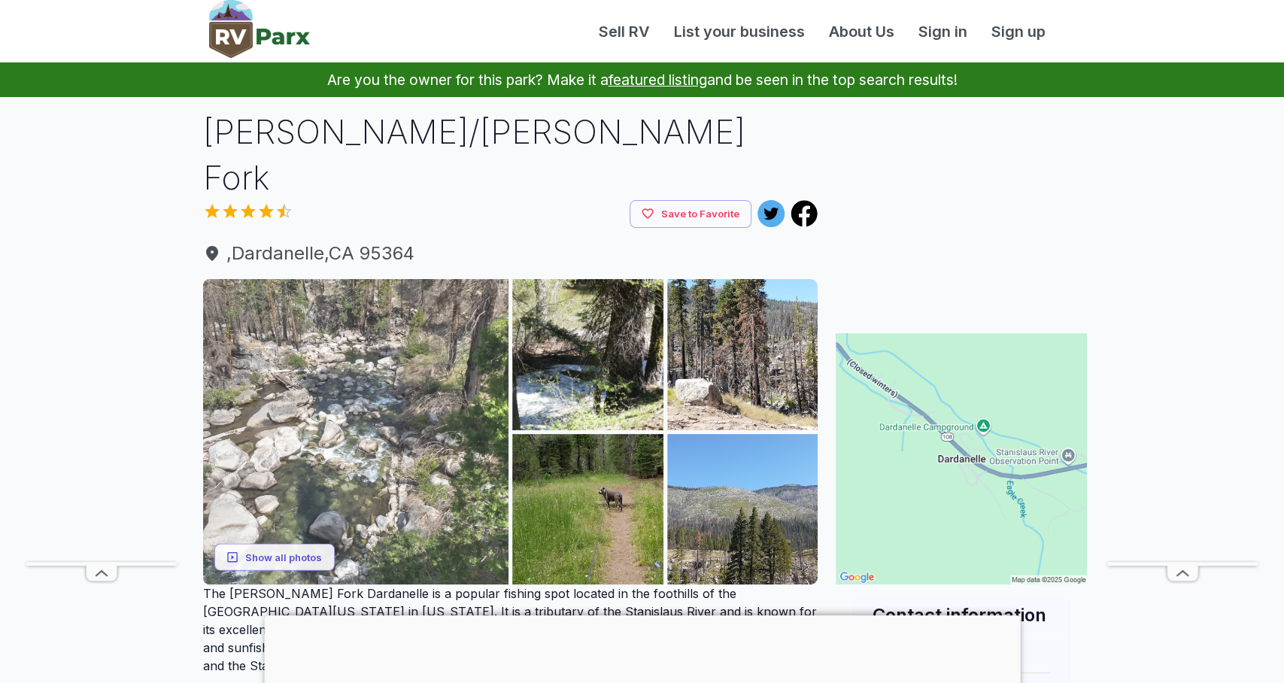
click at [360, 329] on img at bounding box center [356, 432] width 306 height 306
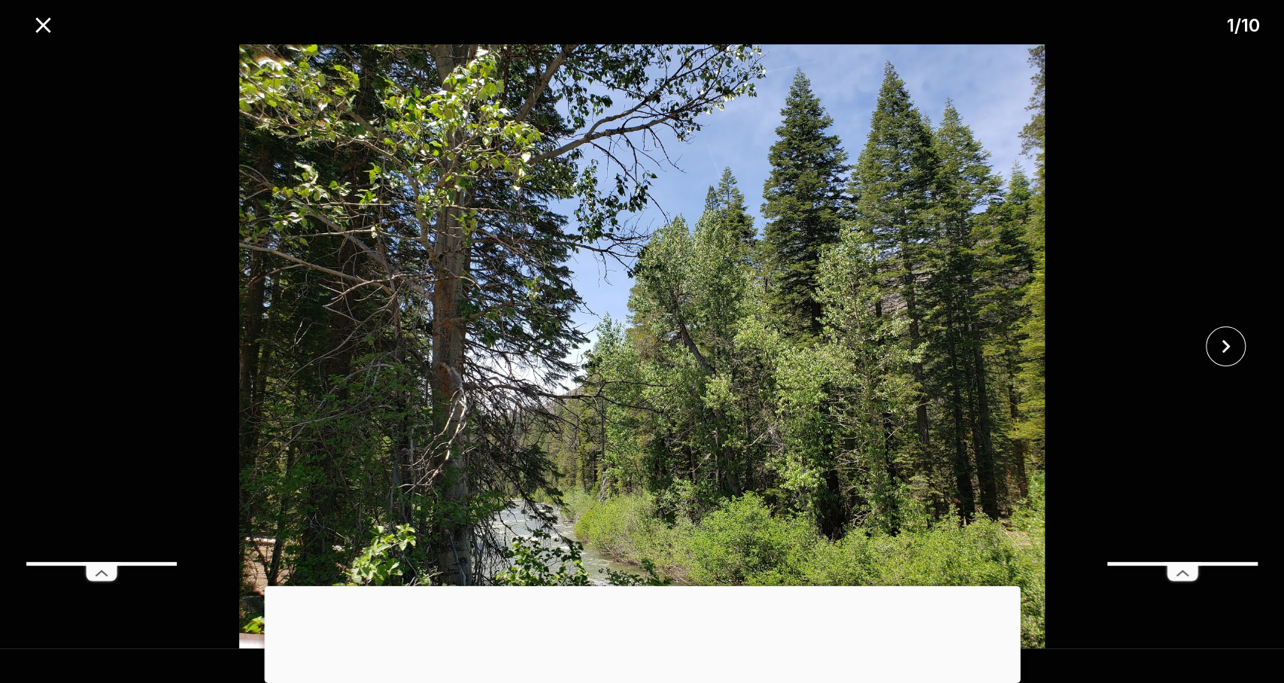
click at [948, 344] on img at bounding box center [642, 346] width 1071 height 604
click at [1086, 645] on img at bounding box center [642, 346] width 1071 height 604
click at [679, 437] on img at bounding box center [642, 346] width 1071 height 604
click at [46, 28] on icon "close" at bounding box center [42, 24] width 15 height 15
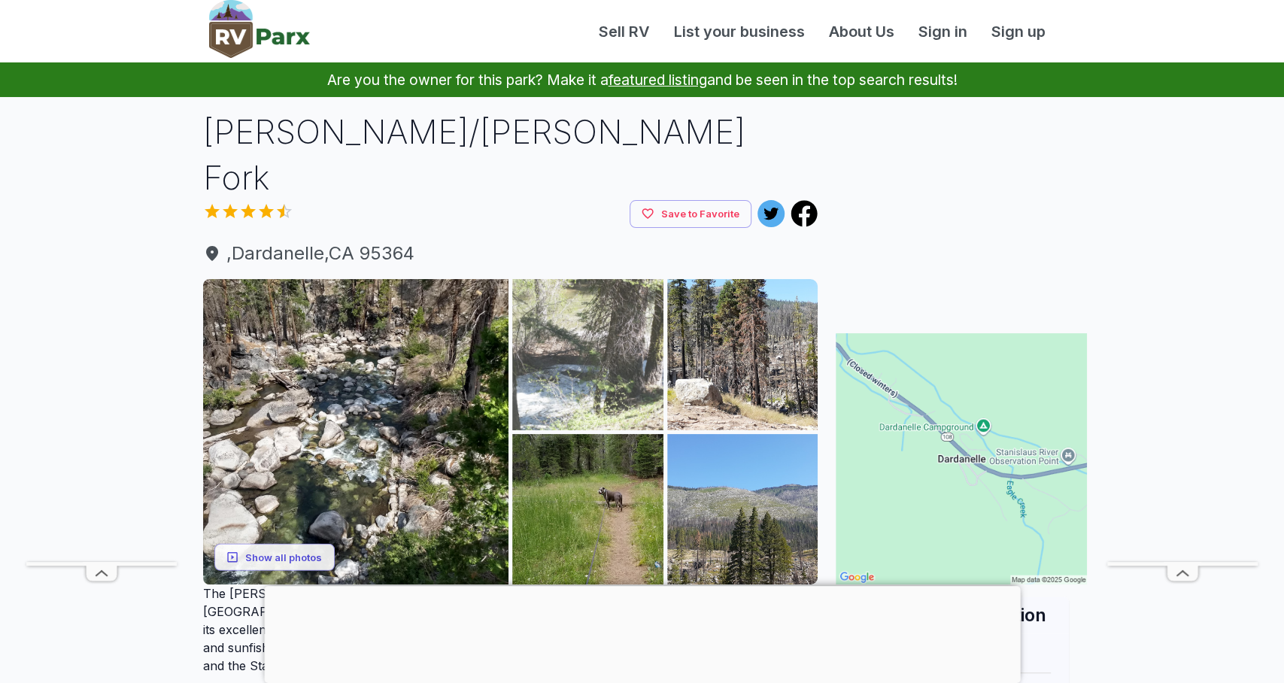
click at [583, 344] on img at bounding box center [587, 354] width 151 height 151
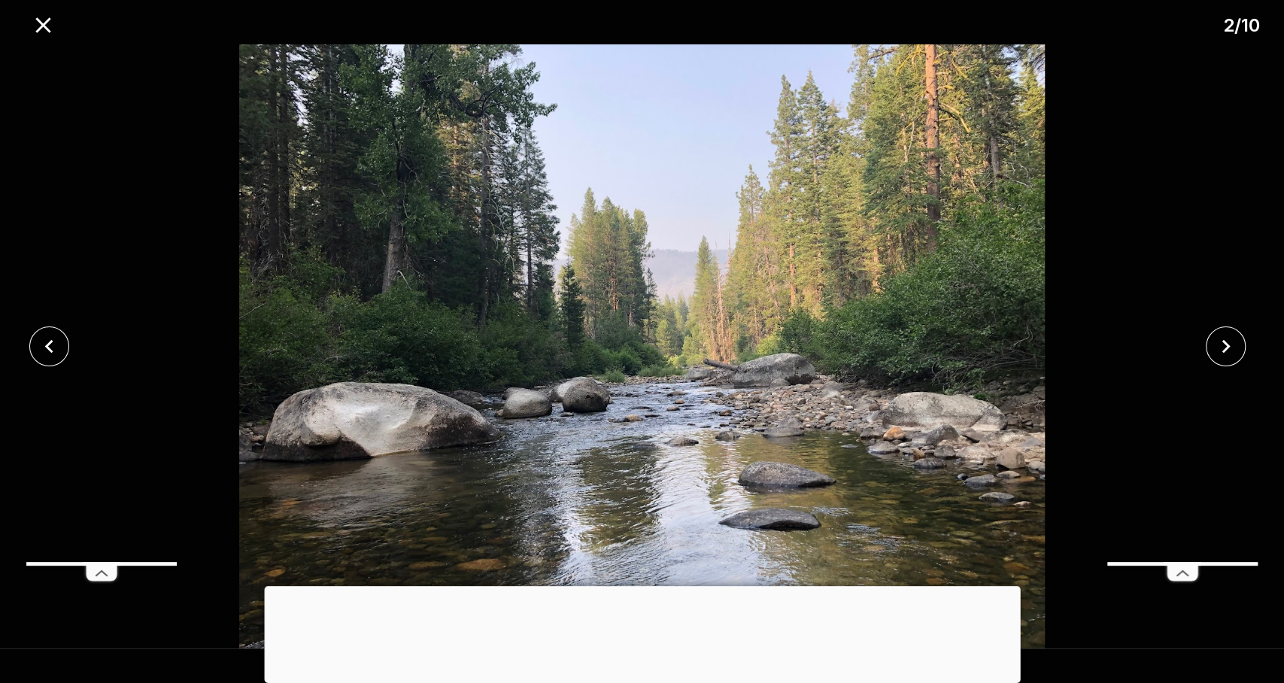
click at [643, 586] on div at bounding box center [642, 586] width 756 height 0
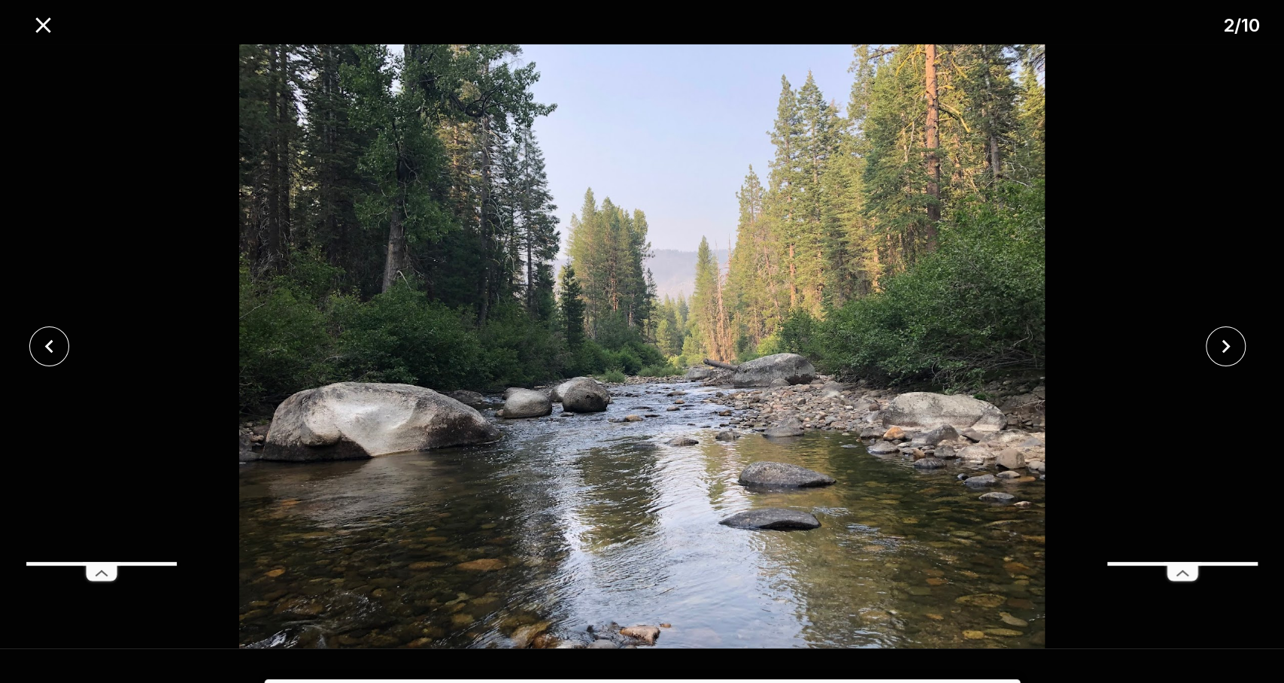
click at [694, 165] on img at bounding box center [642, 346] width 1071 height 604
click at [35, 24] on icon "close" at bounding box center [43, 25] width 26 height 26
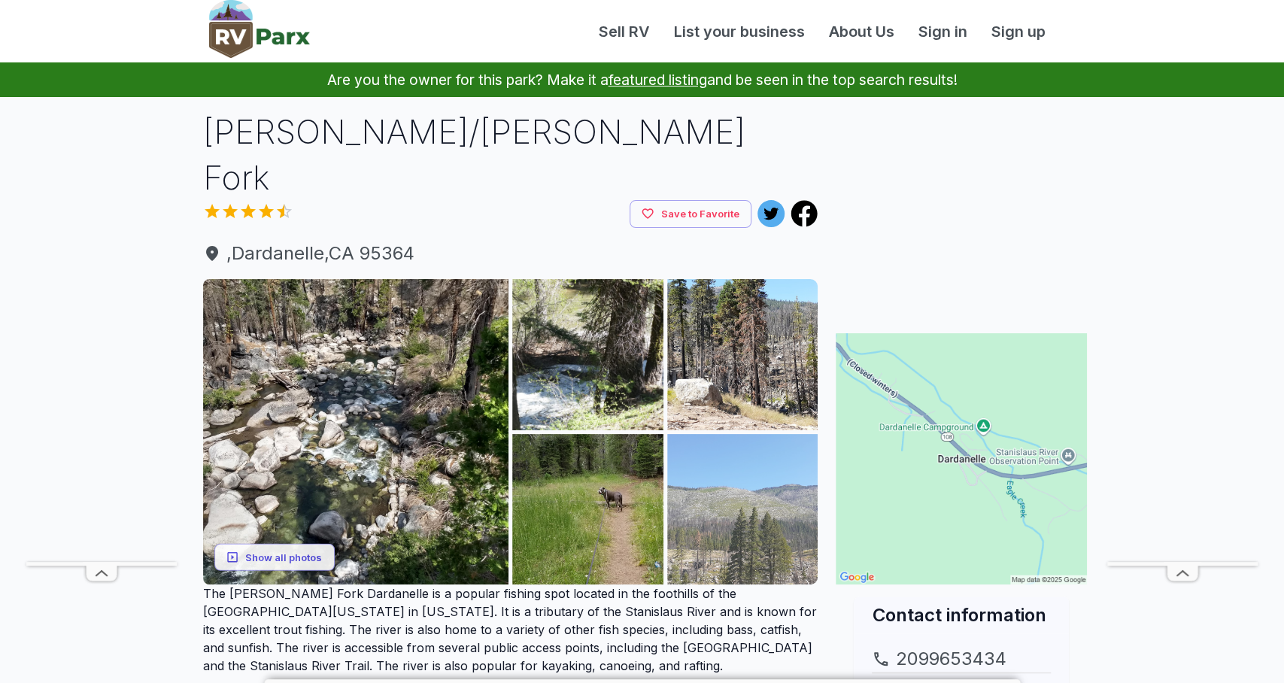
click at [768, 467] on img at bounding box center [742, 509] width 151 height 151
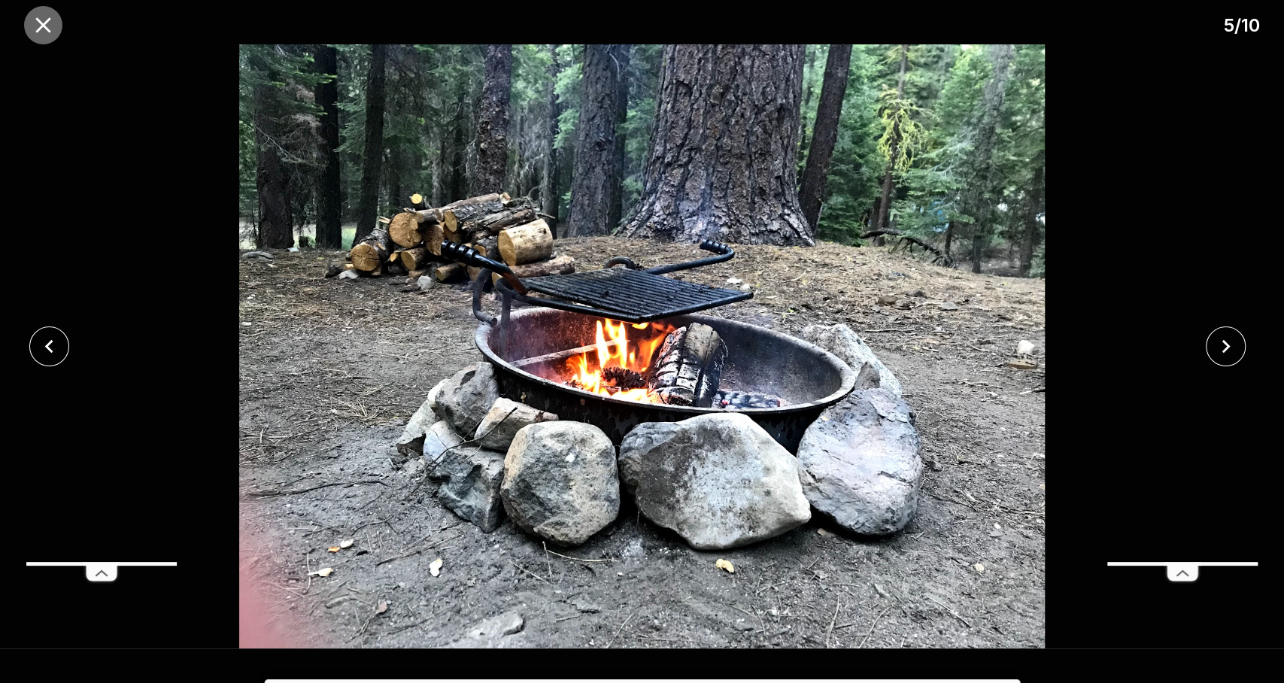
click at [41, 21] on icon "close" at bounding box center [43, 25] width 26 height 26
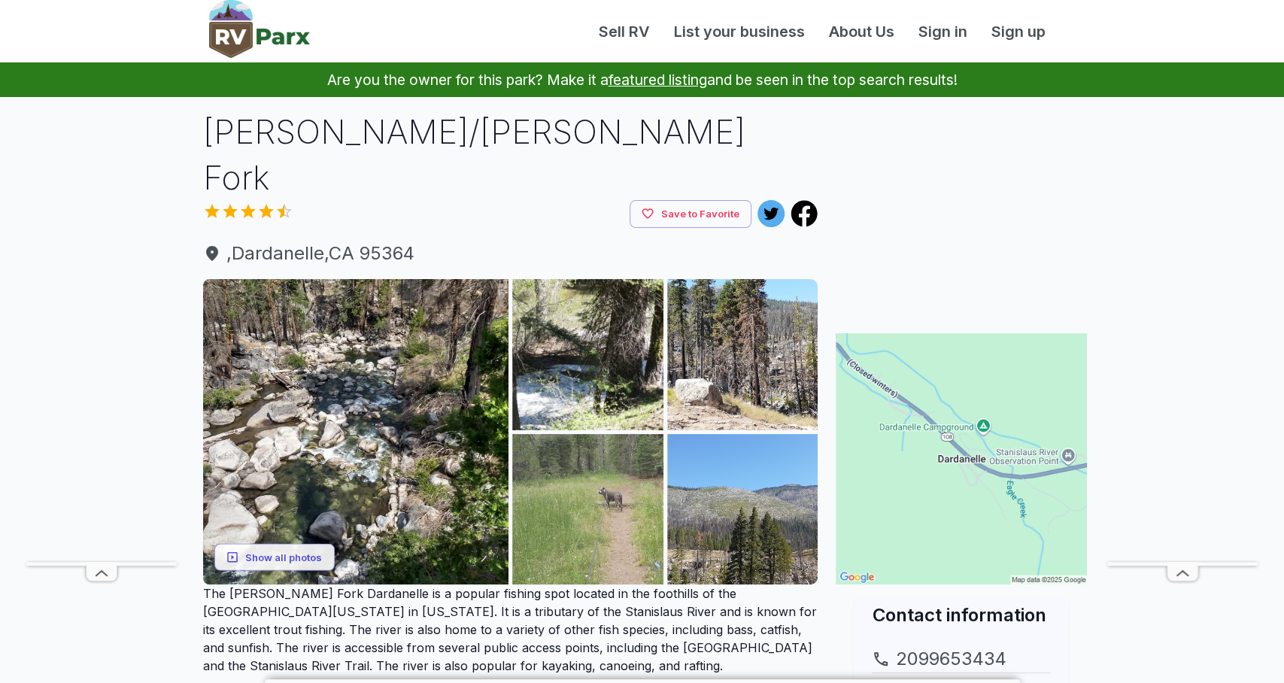
click at [602, 434] on img at bounding box center [587, 509] width 151 height 151
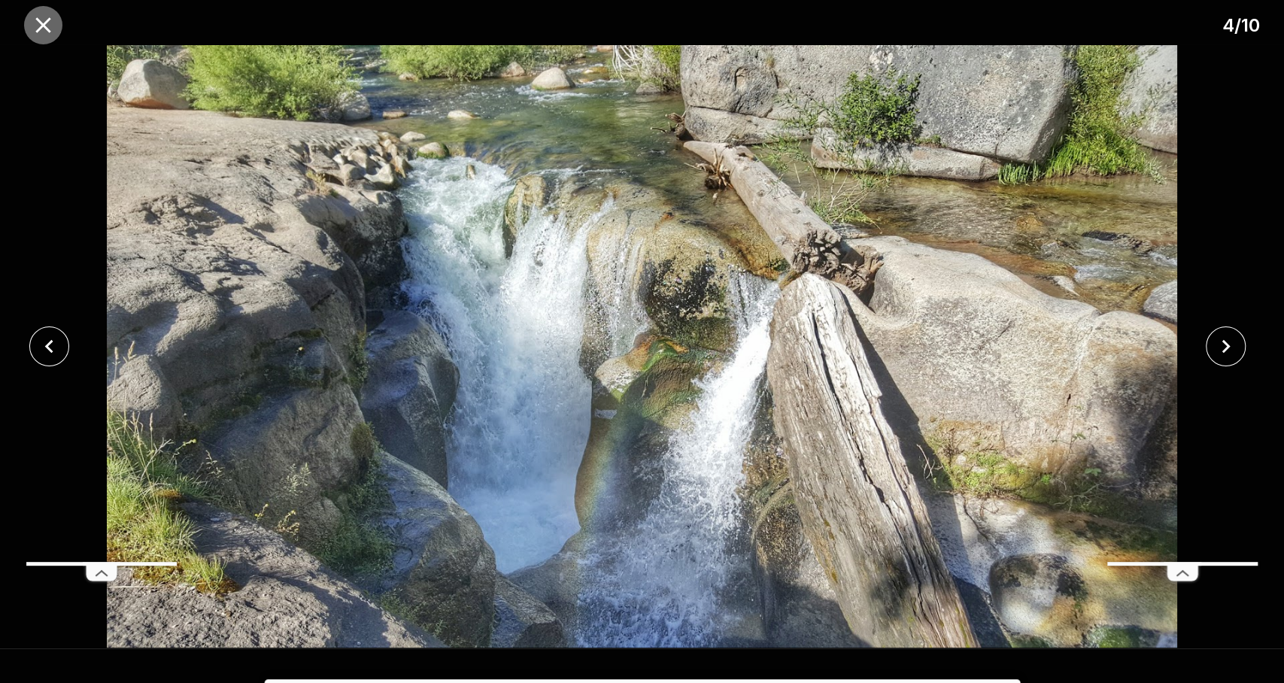
click at [42, 19] on icon "close" at bounding box center [43, 25] width 26 height 26
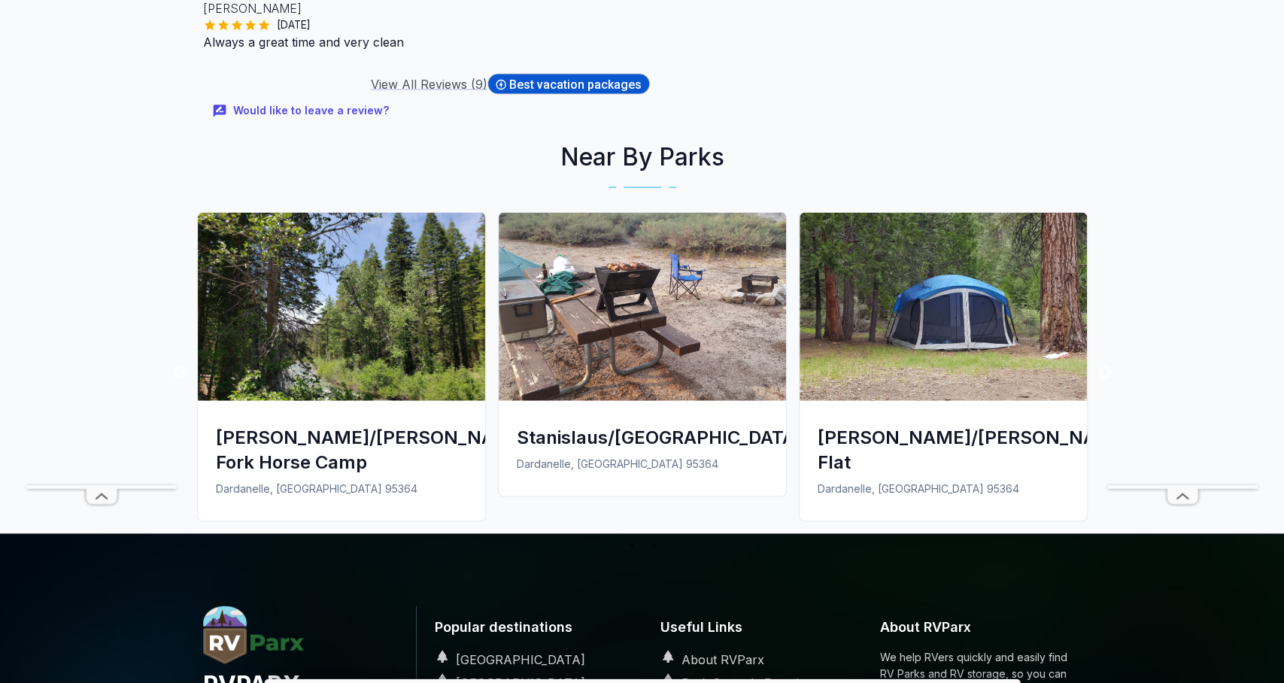
scroll to position [1956, 0]
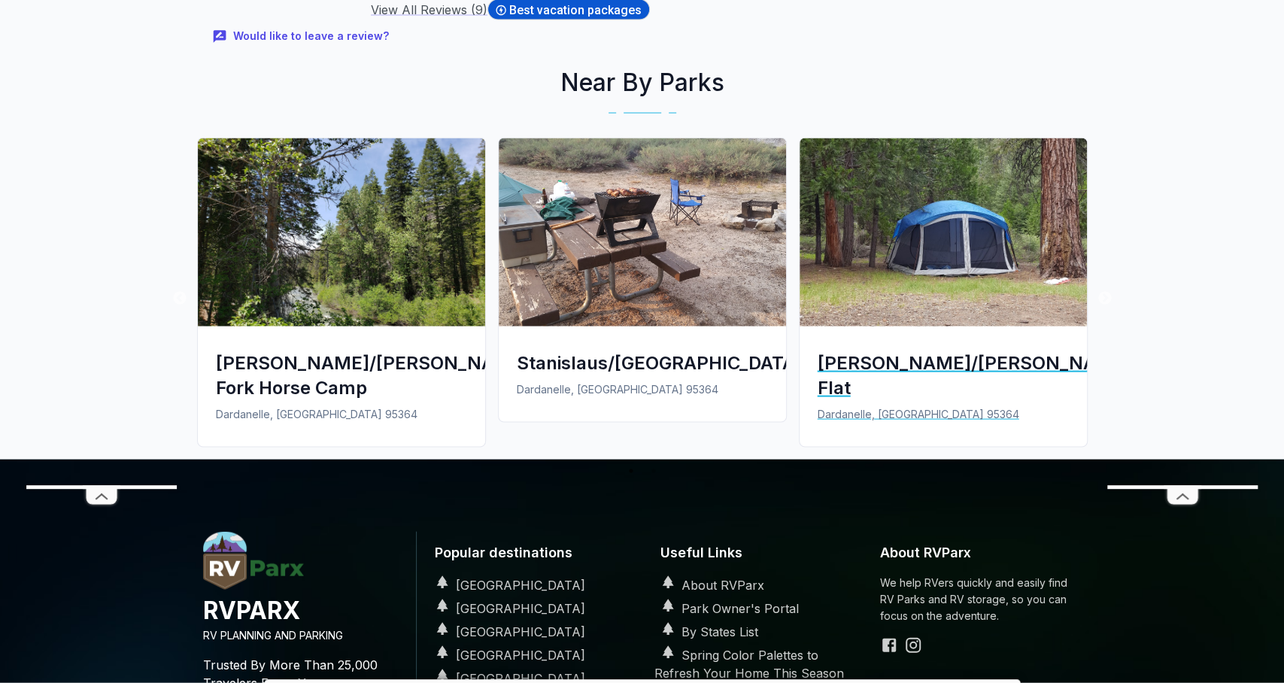
click at [923, 351] on div "[PERSON_NAME]/[PERSON_NAME] Flat" at bounding box center [943, 376] width 251 height 50
